Goal: Find specific page/section: Find specific page/section

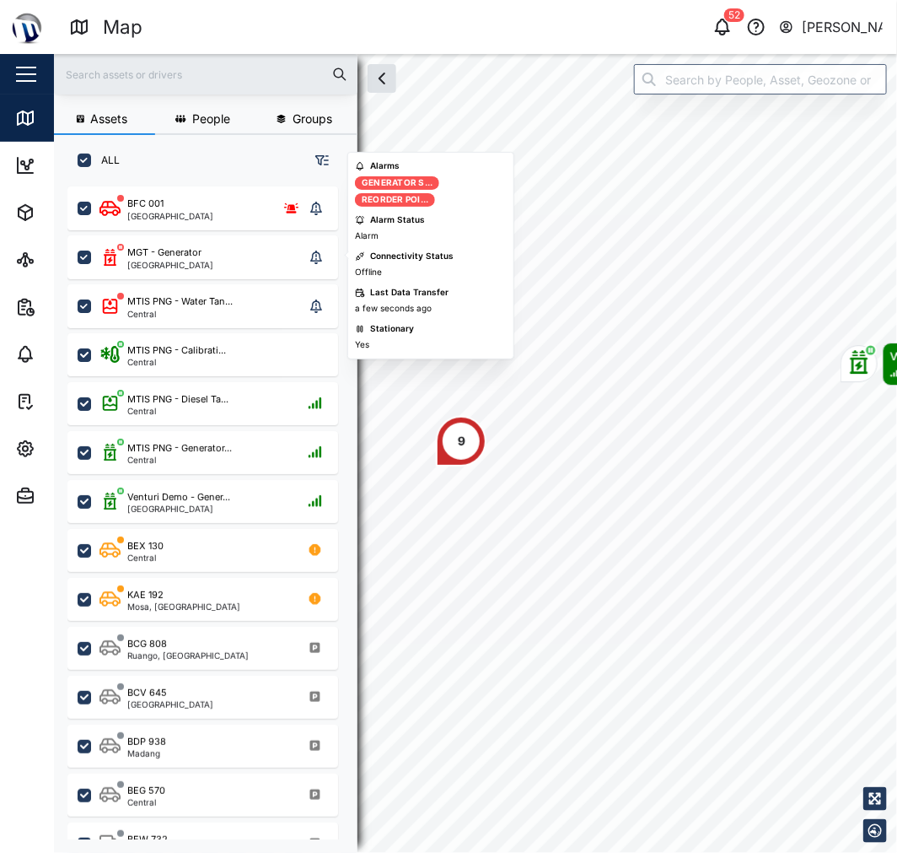
scroll to position [644, 262]
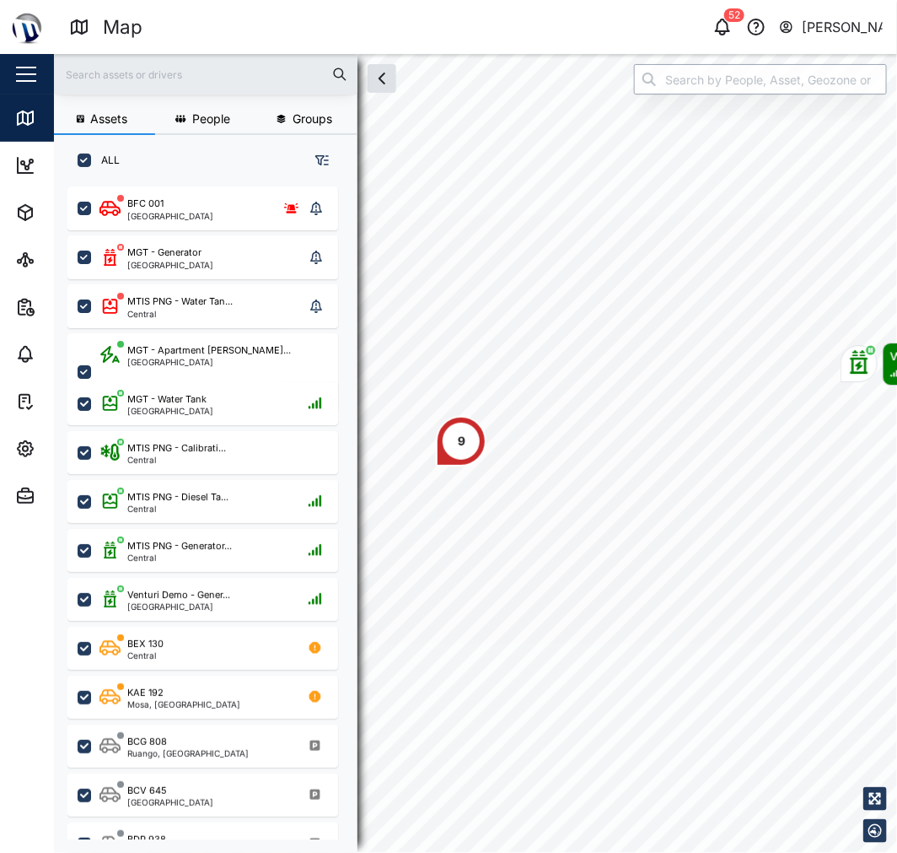
click at [676, 73] on input "search" at bounding box center [760, 79] width 253 height 30
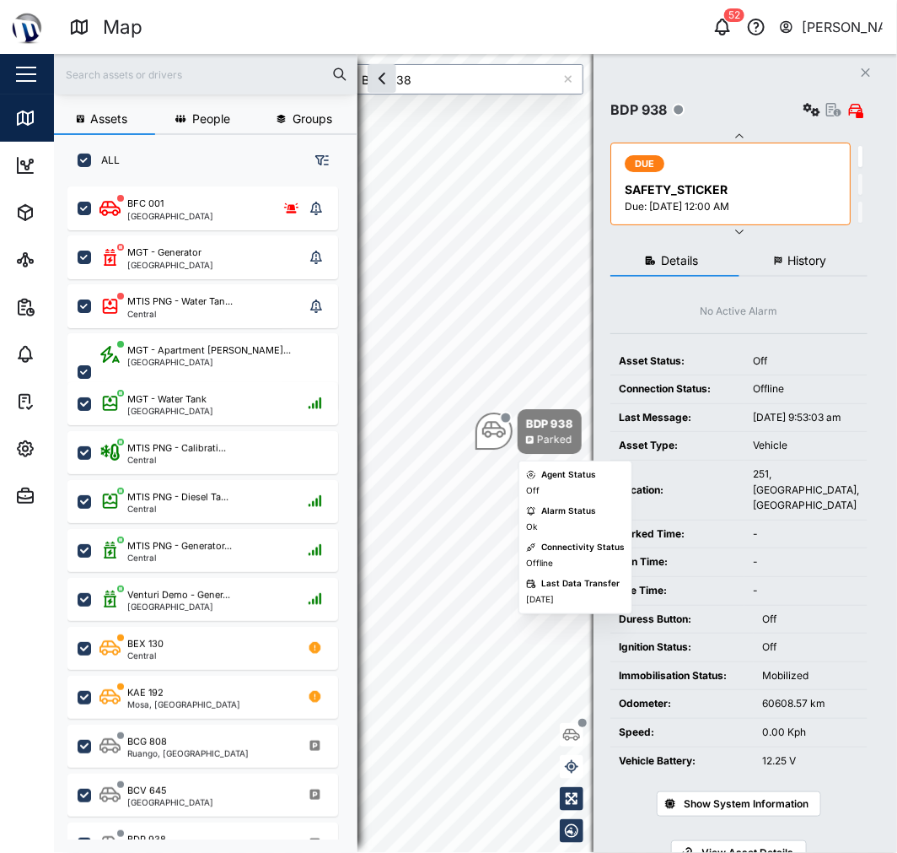
click at [485, 434] on icon "Map marker" at bounding box center [494, 430] width 24 height 17
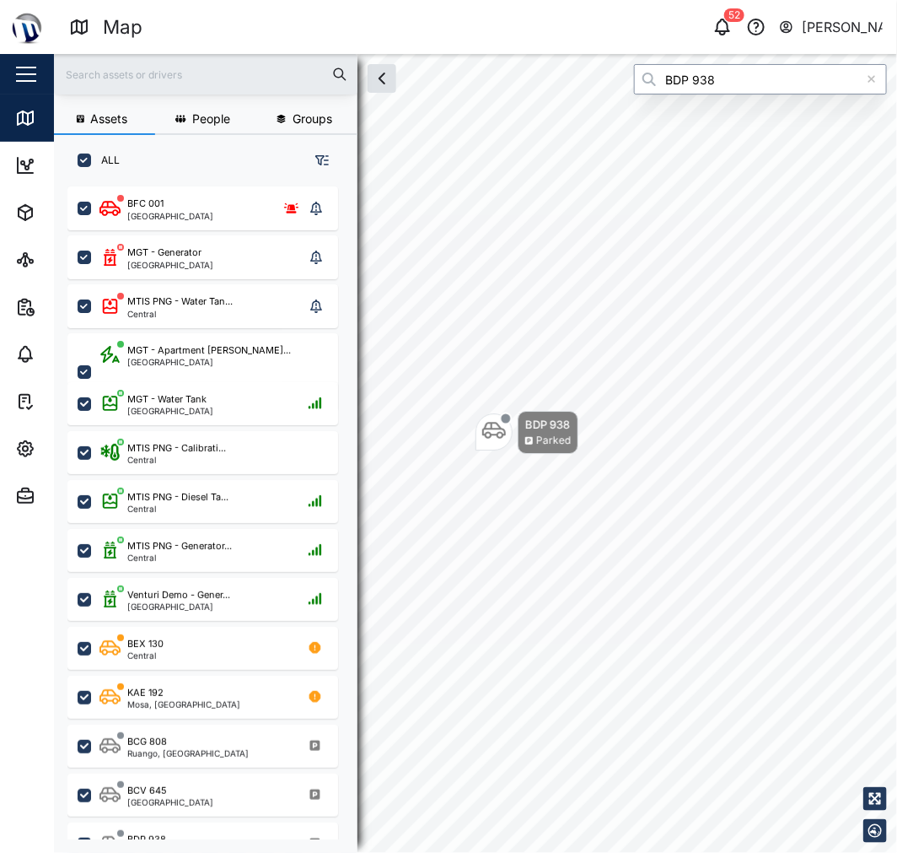
type input "BDP 938"
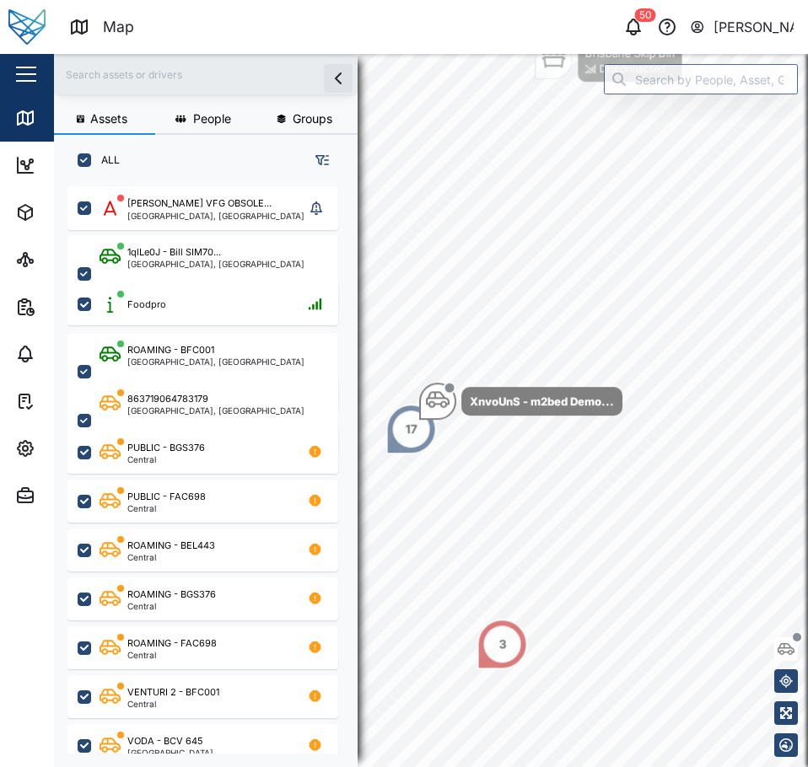
scroll to position [561, 264]
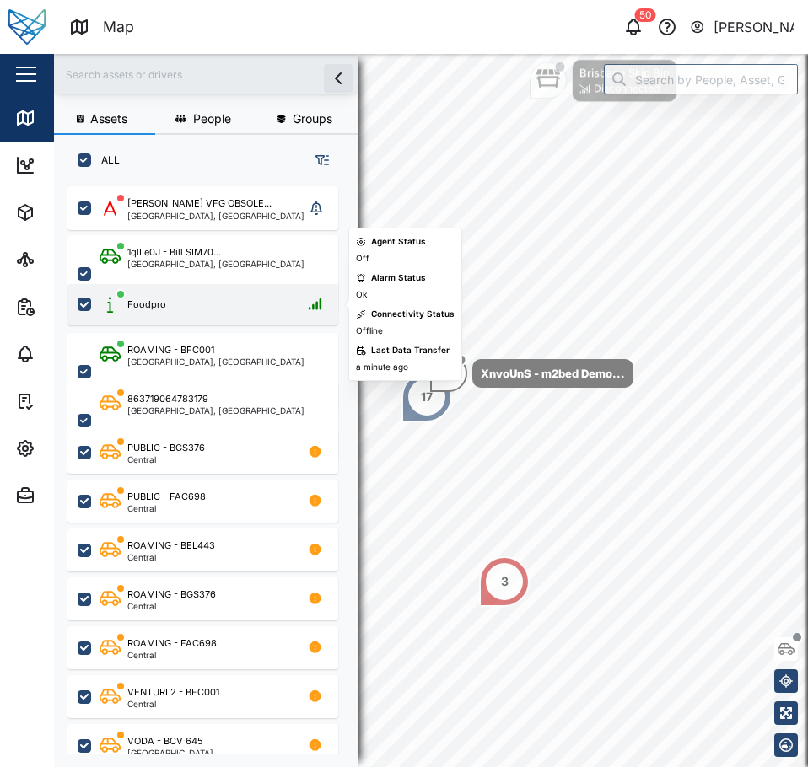
click at [214, 297] on div "Foodpro" at bounding box center [214, 304] width 229 height 21
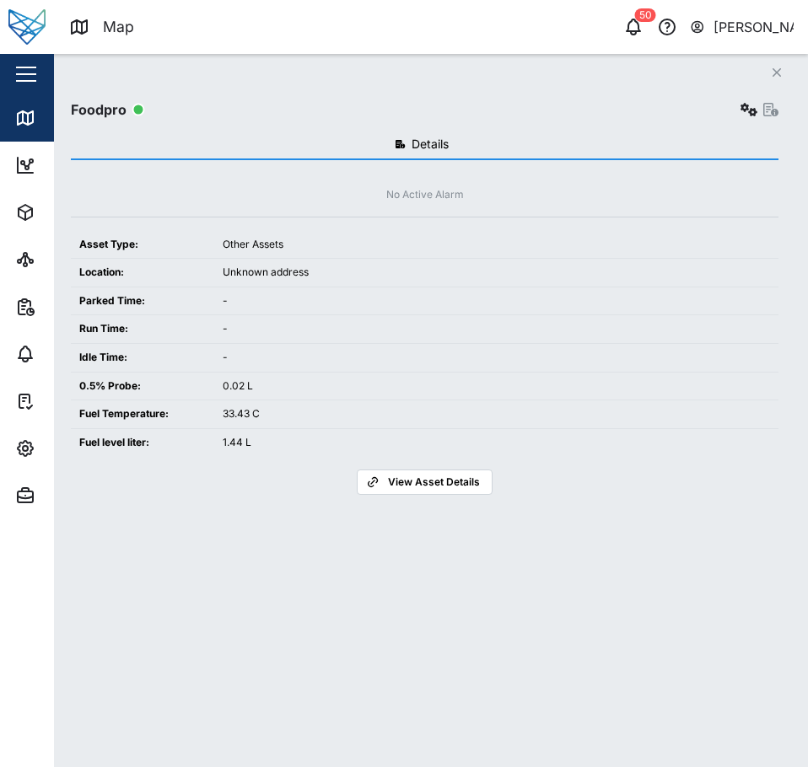
click at [780, 69] on icon "Close" at bounding box center [777, 72] width 10 height 13
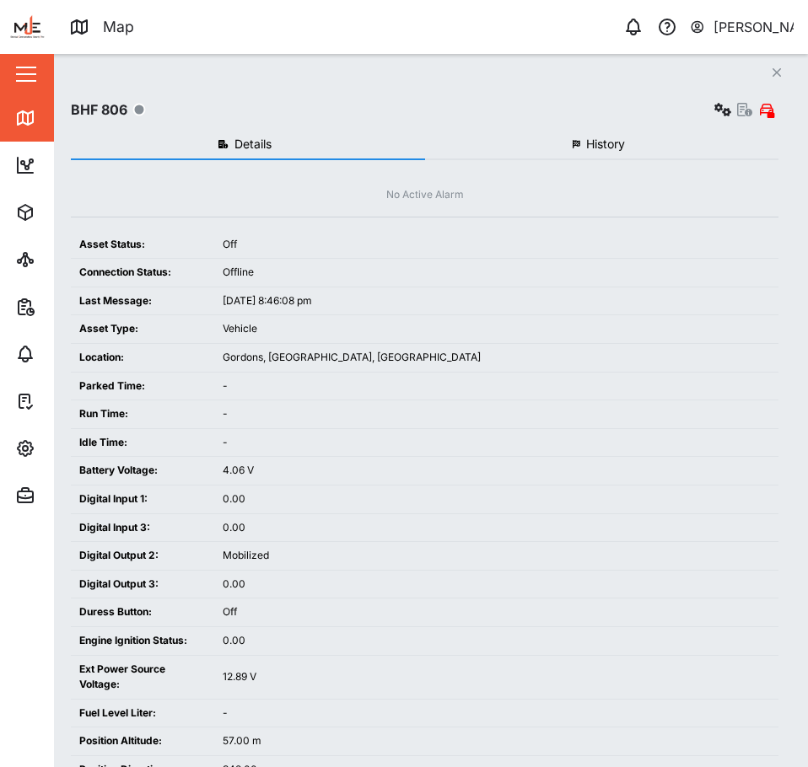
click at [782, 69] on button "Close" at bounding box center [777, 73] width 24 height 24
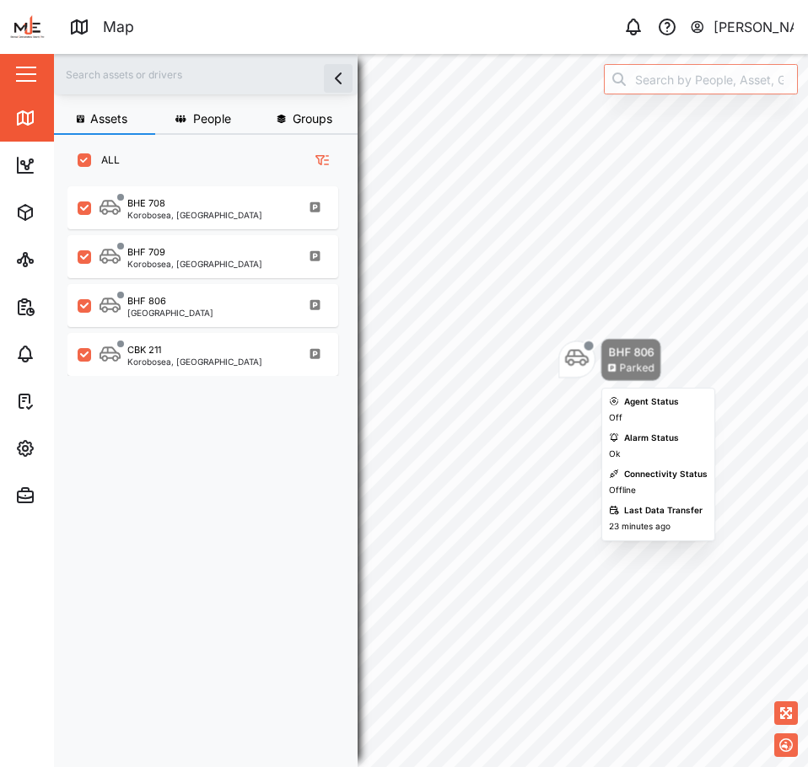
drag, startPoint x: 630, startPoint y: 357, endPoint x: 632, endPoint y: 372, distance: 15.3
click at [632, 372] on div "Parked" at bounding box center [636, 368] width 35 height 16
